Goal: Task Accomplishment & Management: Manage account settings

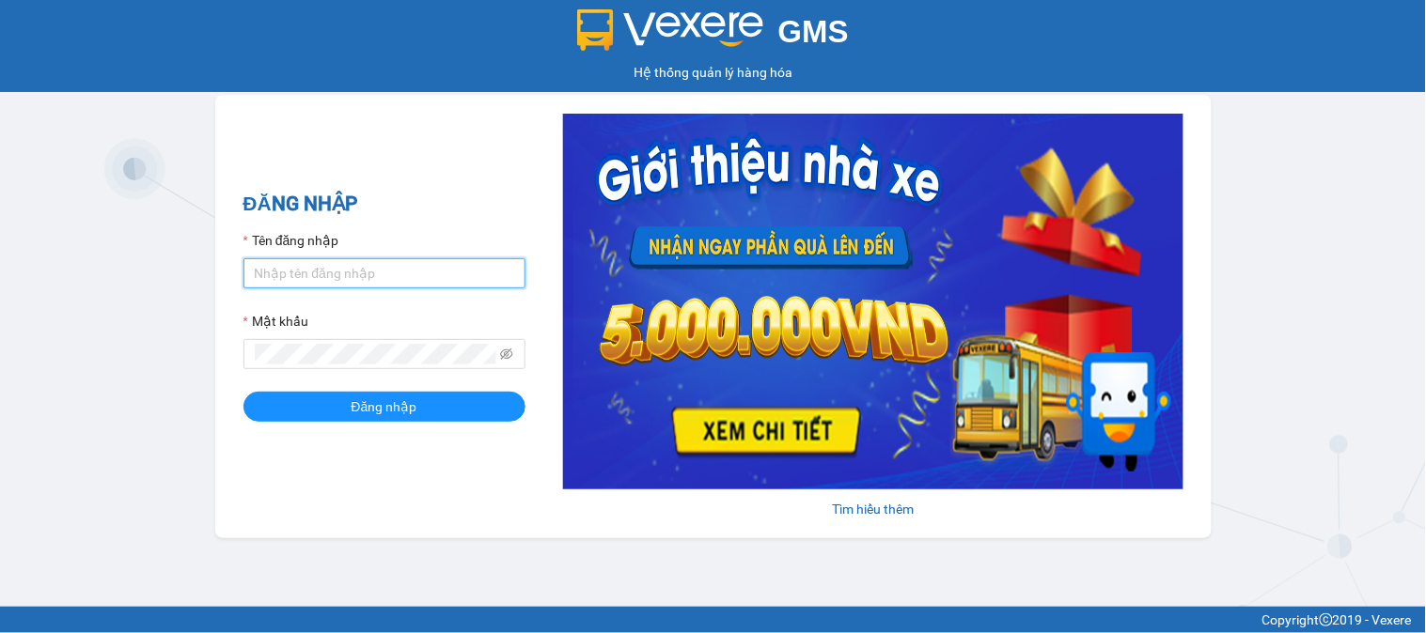
click at [374, 275] on input "Tên đăng nhập" at bounding box center [384, 273] width 282 height 30
type input "huyennthhlc.saoviet"
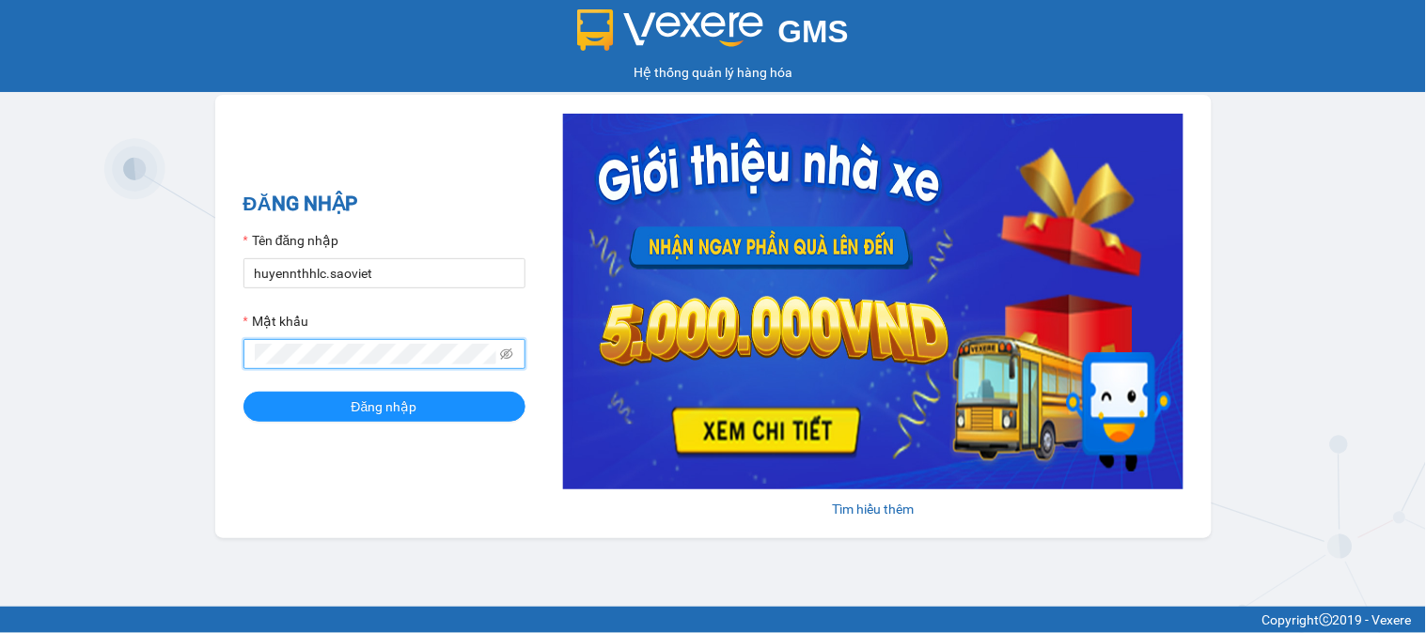
click at [243, 392] on button "Đăng nhập" at bounding box center [384, 407] width 282 height 30
